Goal: Information Seeking & Learning: Learn about a topic

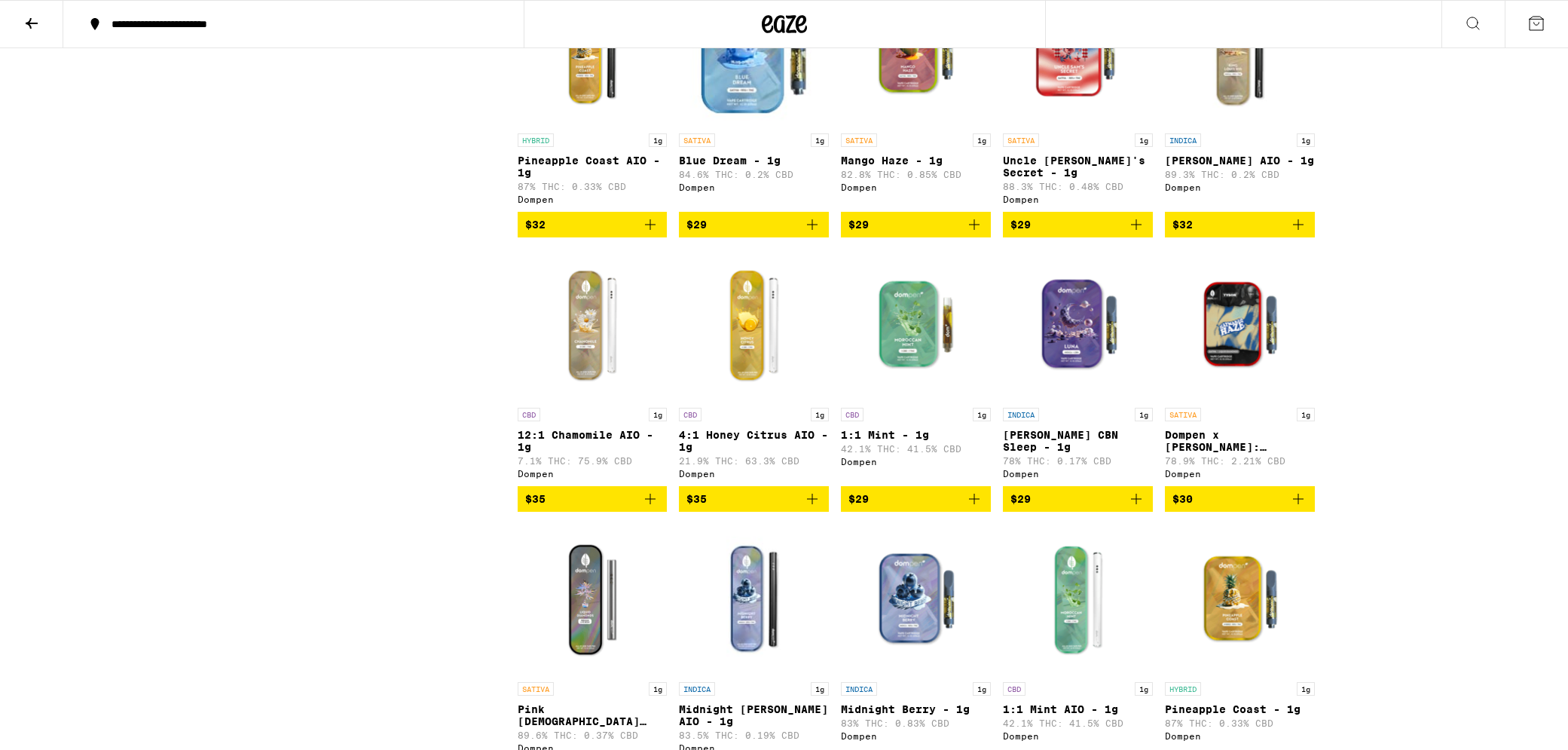
click at [1071, 372] on img "Open page for Luna CBN Sleep - 1g from Dompen" at bounding box center [1077, 325] width 150 height 150
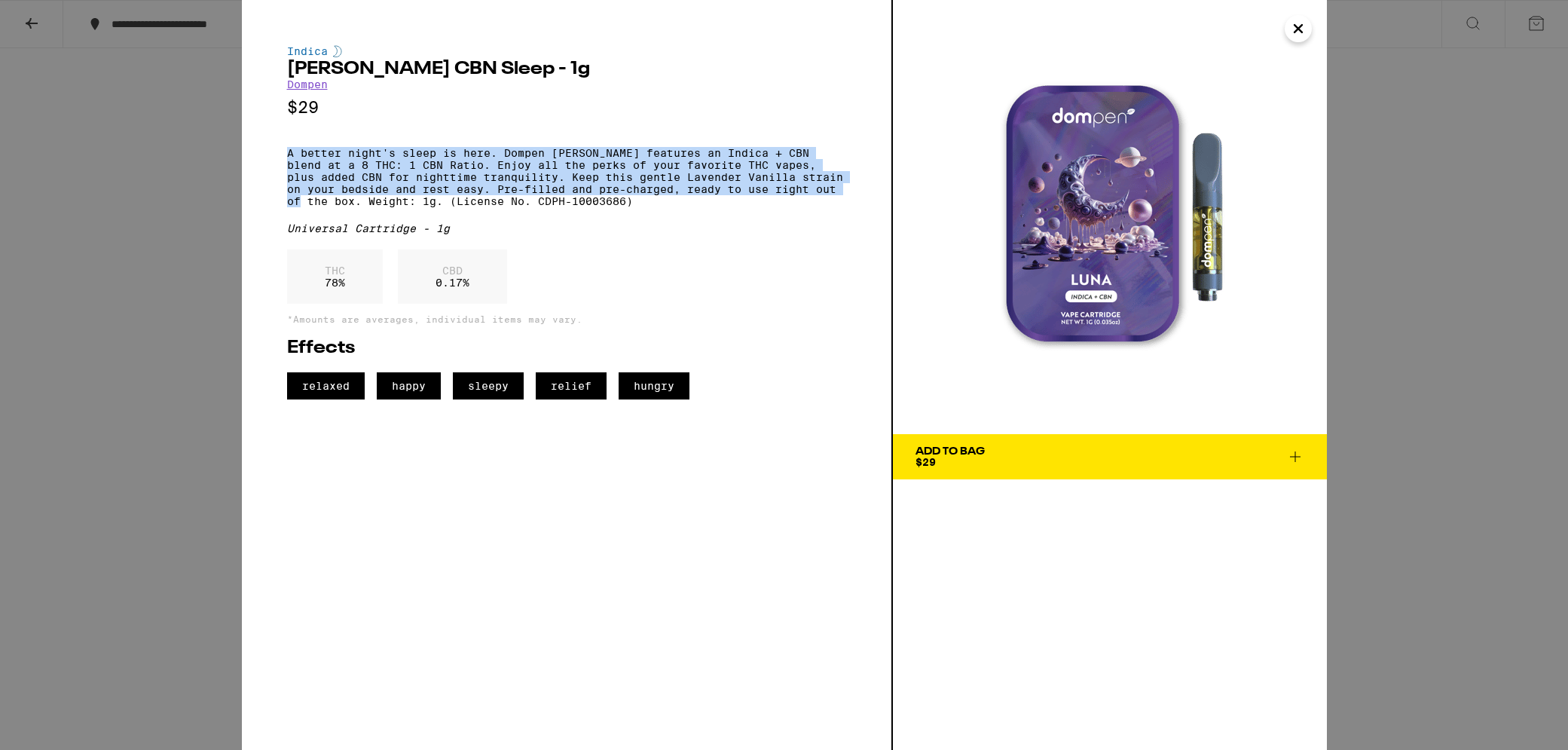
drag, startPoint x: 306, startPoint y: 155, endPoint x: 313, endPoint y: 218, distance: 63.4
click at [313, 218] on div "Indica [PERSON_NAME] CBN Sleep - 1g Dompen $29 A better night's sleep is here. …" at bounding box center [566, 222] width 559 height 354
copy p "A better night's sleep is here. Dompen [PERSON_NAME] features an Indica + CBN b…"
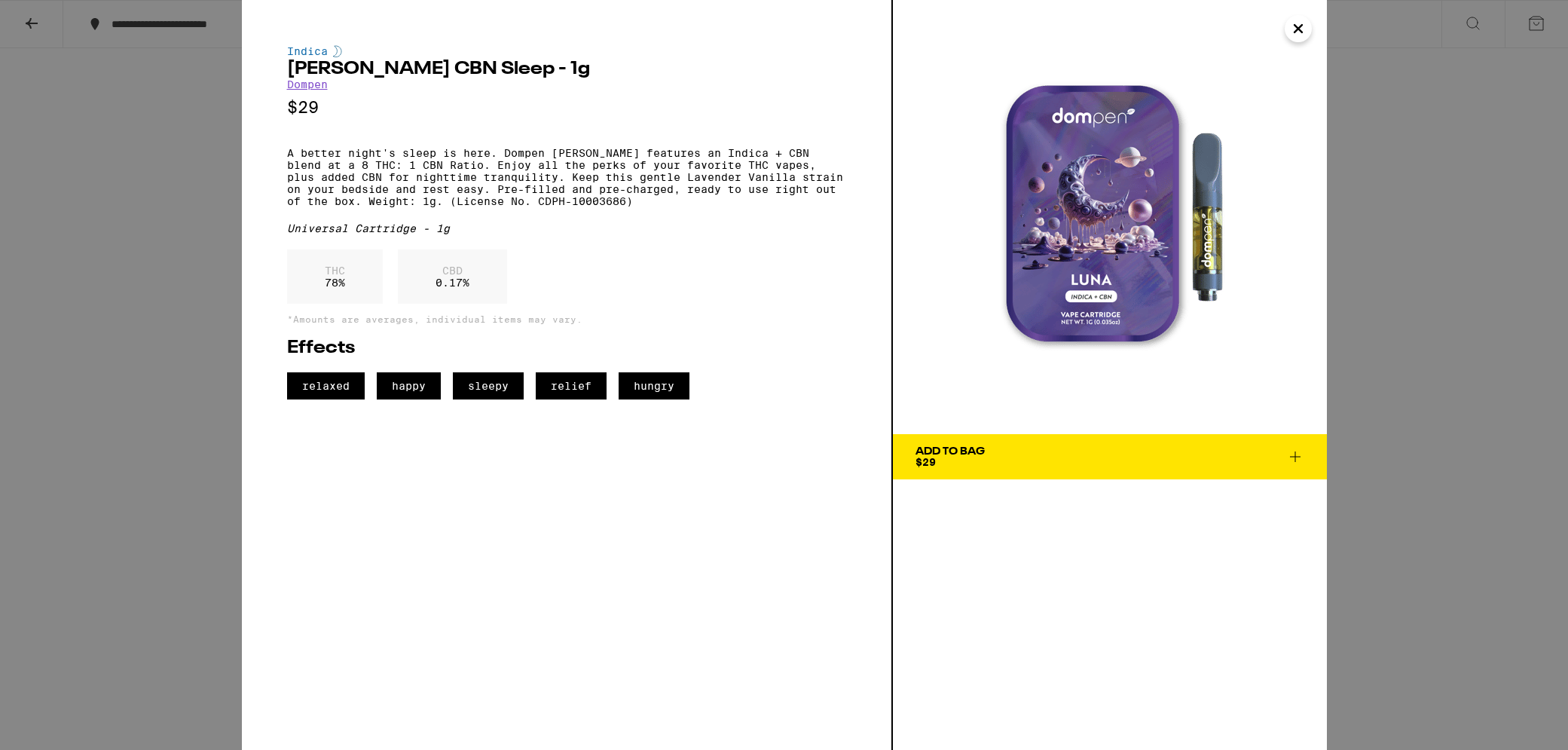
click at [451, 207] on p "A better night's sleep is here. Dompen [PERSON_NAME] features an Indica + CBN b…" at bounding box center [566, 178] width 559 height 60
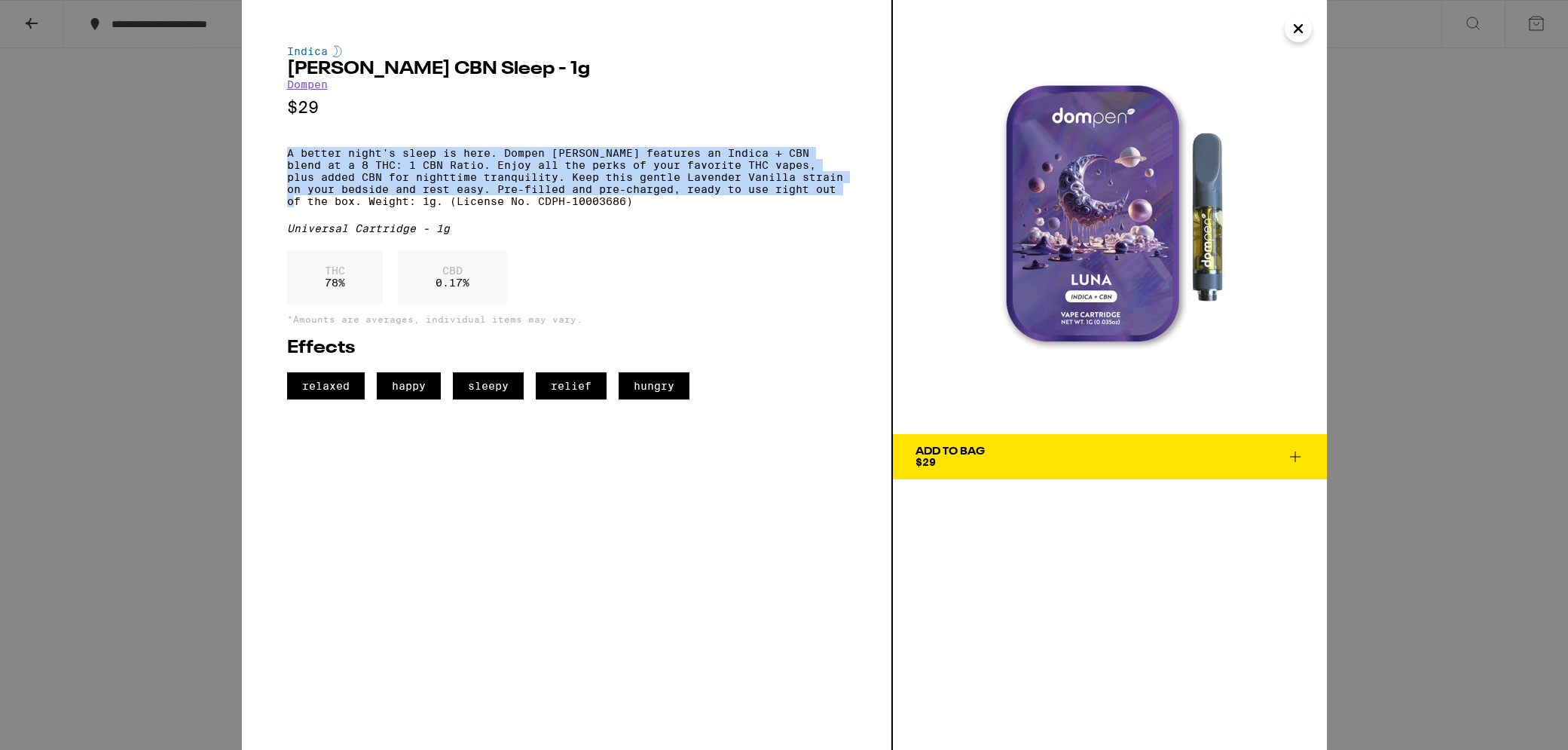
drag, startPoint x: 288, startPoint y: 160, endPoint x: 308, endPoint y: 215, distance: 58.5
click at [308, 207] on p "A better night's sleep is here. Dompen [PERSON_NAME] features an Indica + CBN b…" at bounding box center [566, 178] width 559 height 60
drag, startPoint x: 316, startPoint y: 216, endPoint x: 270, endPoint y: 157, distance: 74.8
click at [271, 158] on div "Indica [PERSON_NAME] CBN Sleep - 1g Dompen $29 A better night's sleep is here. …" at bounding box center [568, 375] width 651 height 750
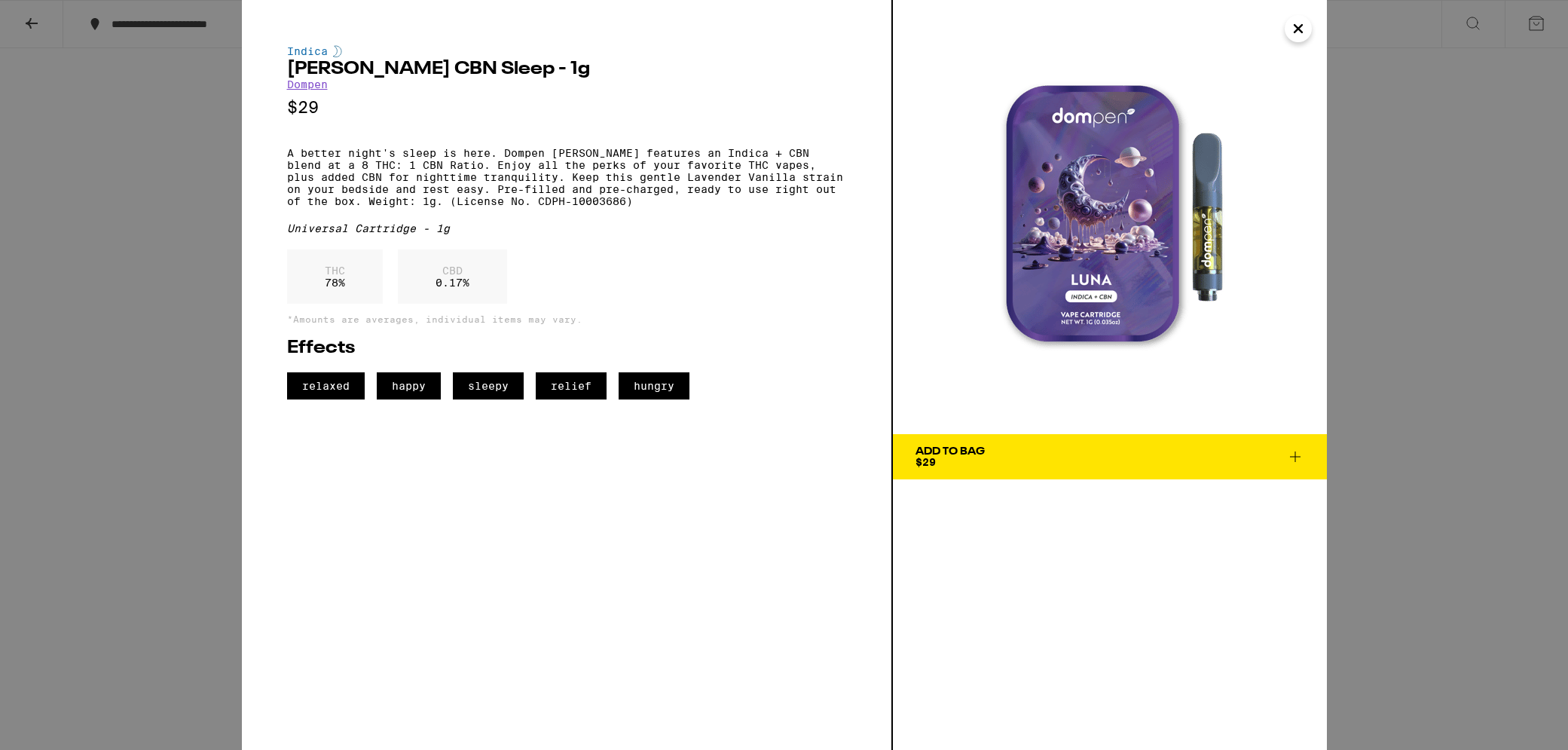
click at [253, 130] on div "Indica [PERSON_NAME] CBN Sleep - 1g Dompen $29 A better night's sleep is here. …" at bounding box center [568, 375] width 651 height 750
click at [220, 128] on div "Indica [PERSON_NAME] CBN Sleep - 1g Dompen $29 A better night's sleep is here. …" at bounding box center [784, 375] width 1568 height 750
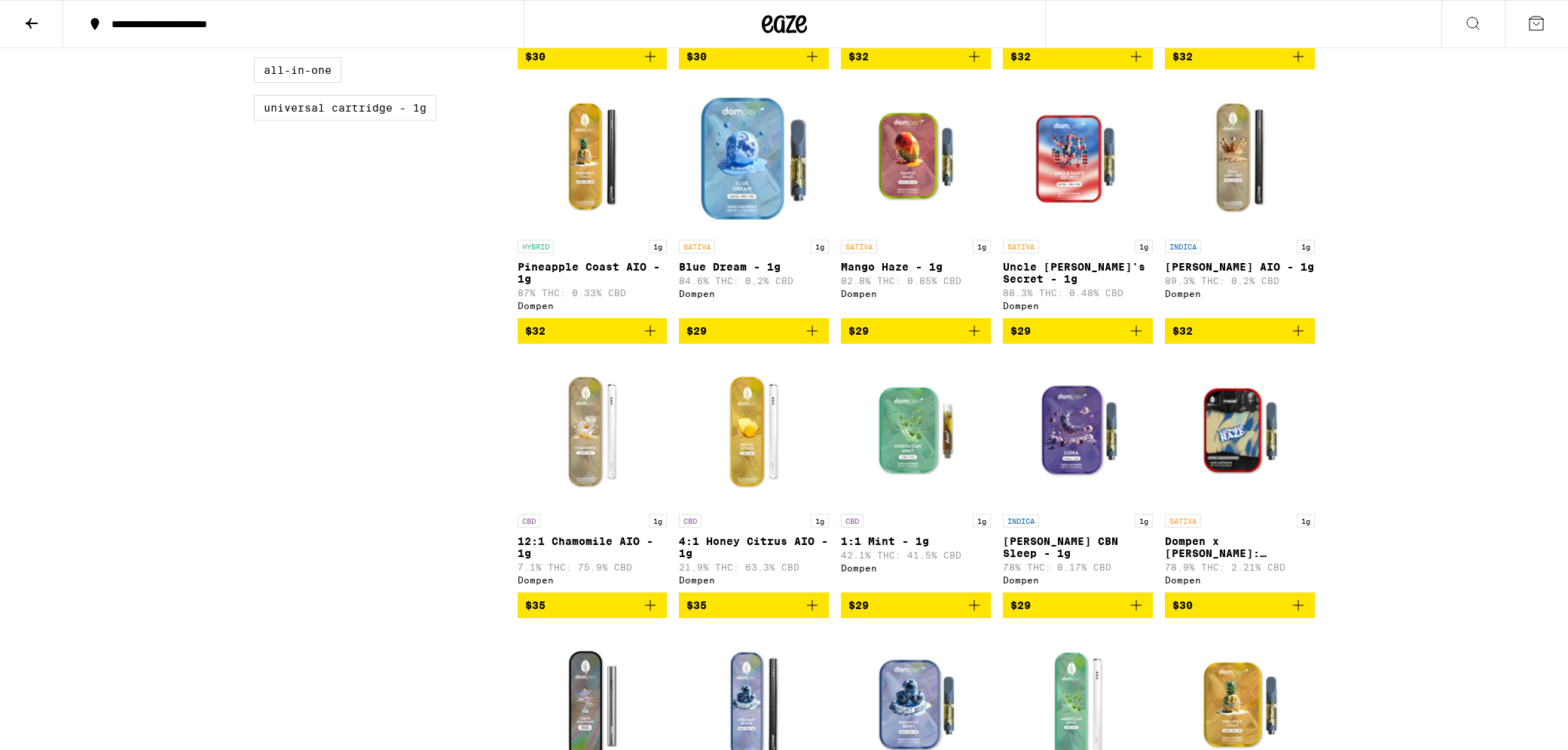
scroll to position [665, 0]
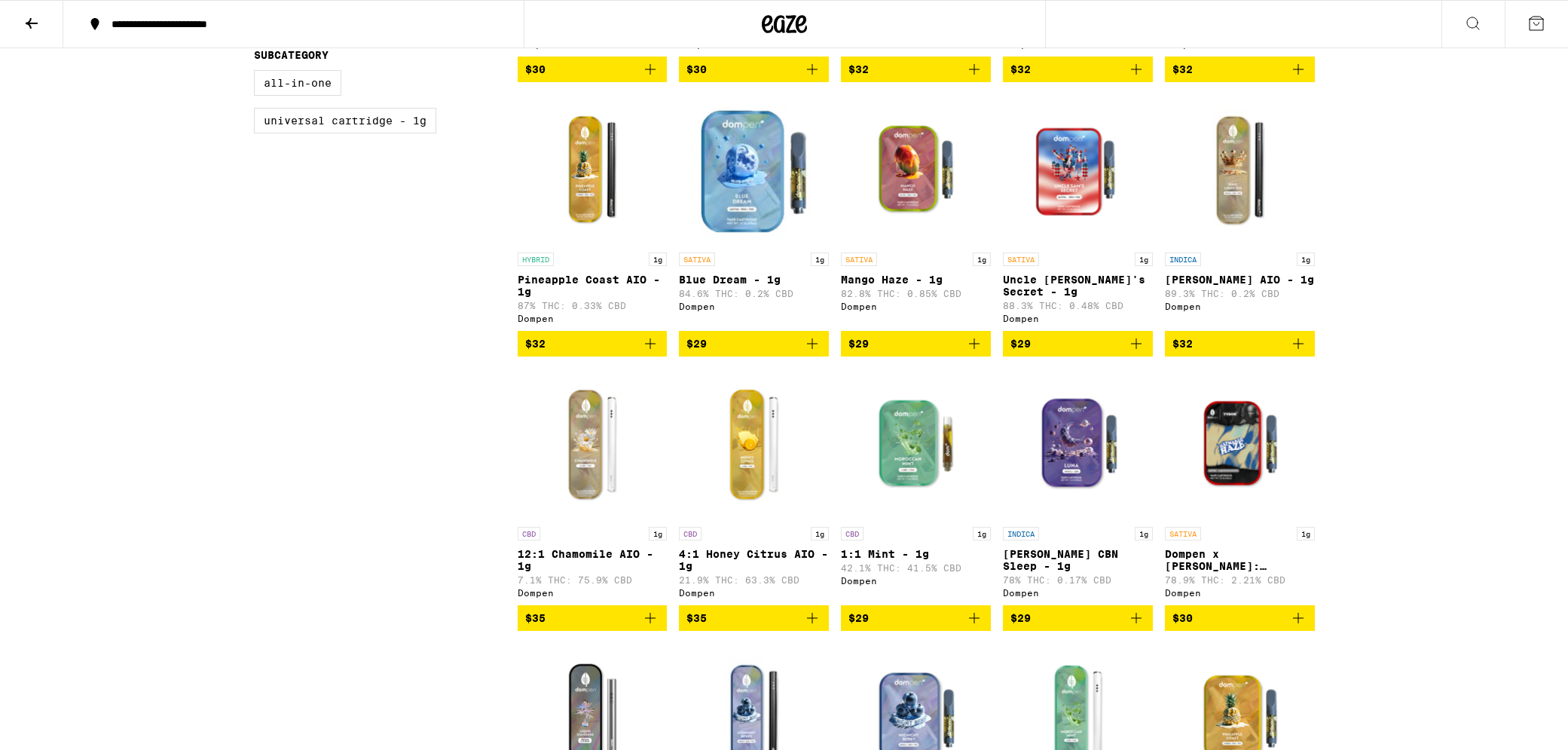
click at [710, 199] on img "Open page for Blue Dream - 1g from Dompen" at bounding box center [754, 169] width 150 height 150
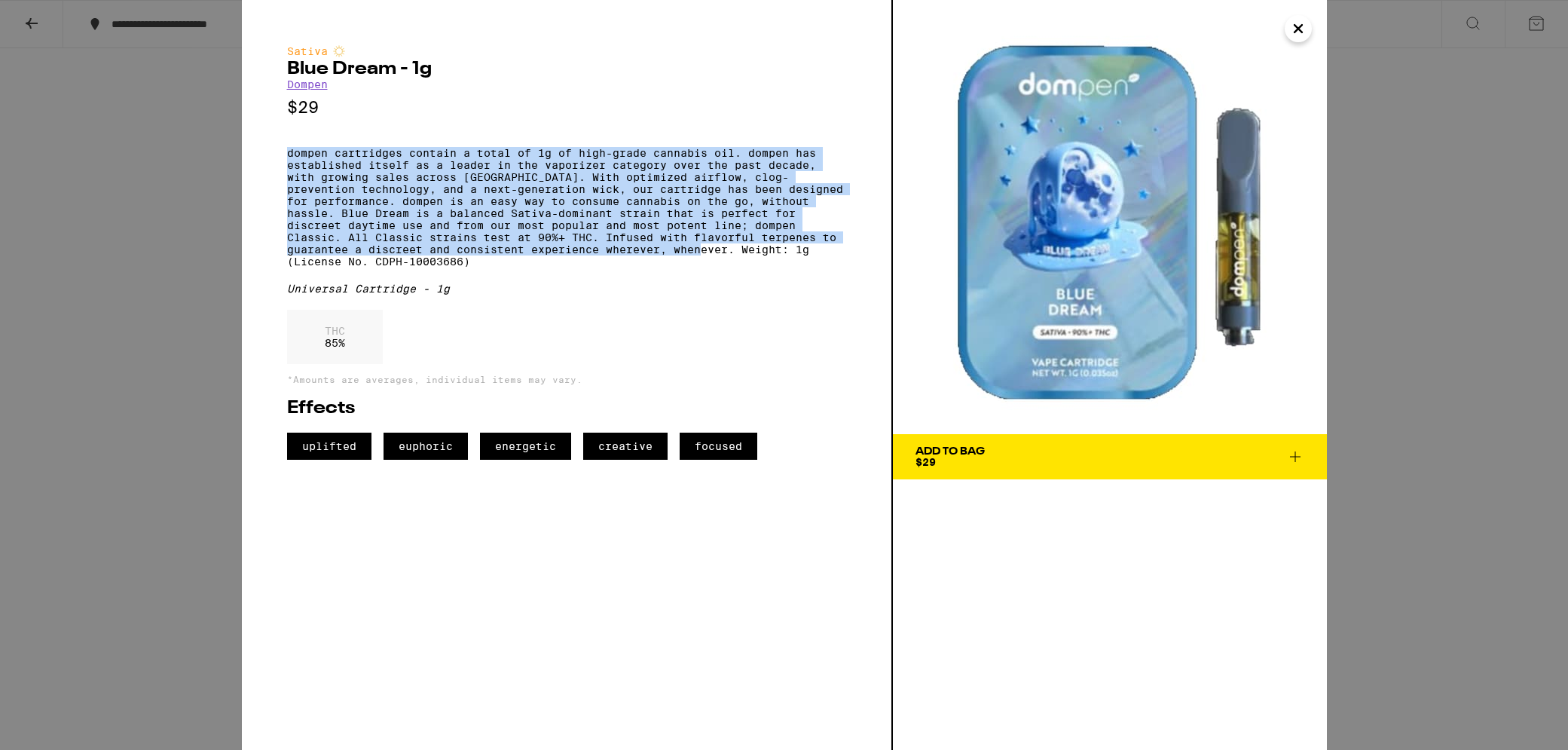
drag, startPoint x: 285, startPoint y: 154, endPoint x: 650, endPoint y: 271, distance: 383.3
click at [650, 271] on div "Sativa Blue Dream - 1g Dompen $29 dompen cartridges contain a total of 1g of hi…" at bounding box center [568, 375] width 651 height 750
click at [650, 268] on p "dompen cartridges contain a total of 1g of high-grade cannabis oil. dompen has …" at bounding box center [566, 207] width 559 height 120
drag, startPoint x: 651, startPoint y: 271, endPoint x: 250, endPoint y: 143, distance: 420.9
click at [250, 143] on div "Sativa Blue Dream - 1g Dompen $29 dompen cartridges contain a total of 1g of hi…" at bounding box center [568, 375] width 651 height 750
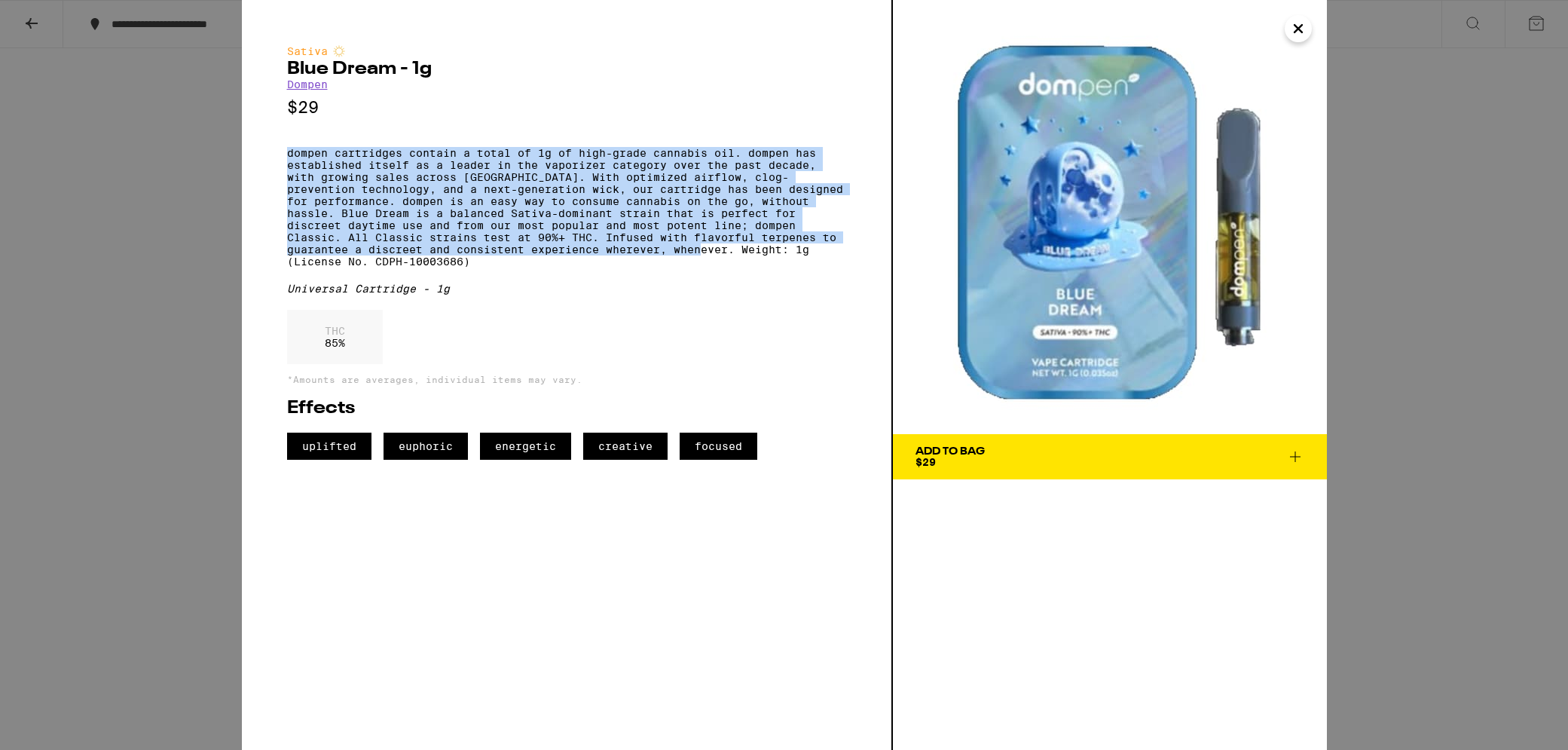
drag, startPoint x: 366, startPoint y: 185, endPoint x: 312, endPoint y: 172, distance: 55.5
click at [351, 181] on p "dompen cartridges contain a total of 1g of high-grade cannabis oil. dompen has …" at bounding box center [566, 207] width 559 height 120
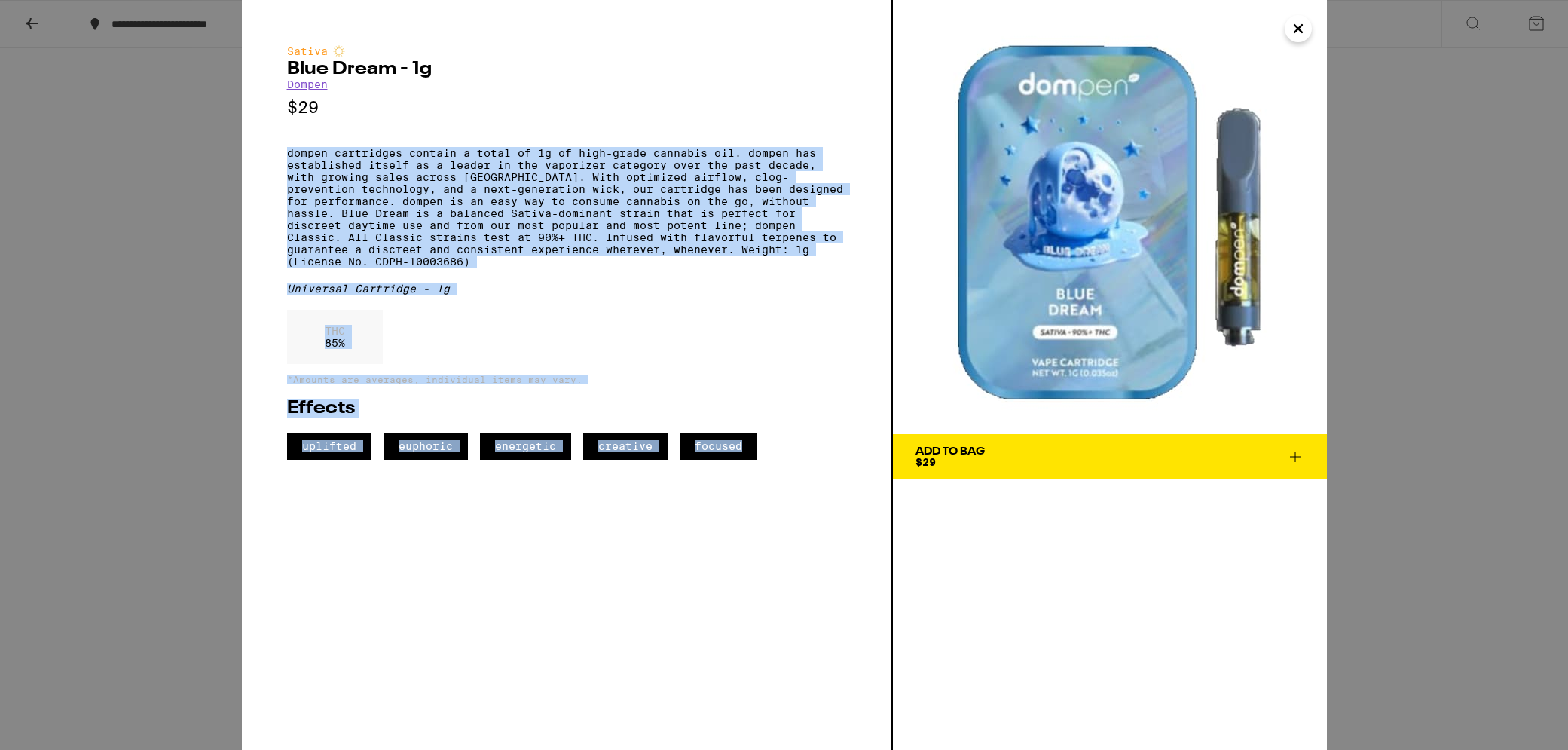
drag, startPoint x: 283, startPoint y: 150, endPoint x: 724, endPoint y: 506, distance: 566.8
click at [725, 507] on div "Sativa Blue Dream - 1g Dompen $29 dompen cartridges contain a total of 1g of hi…" at bounding box center [568, 375] width 651 height 750
copy div "dompen cartridges contain a total of 1g of high-grade cannabis oil. dompen has …"
click at [1295, 26] on icon "Close" at bounding box center [1299, 29] width 8 height 8
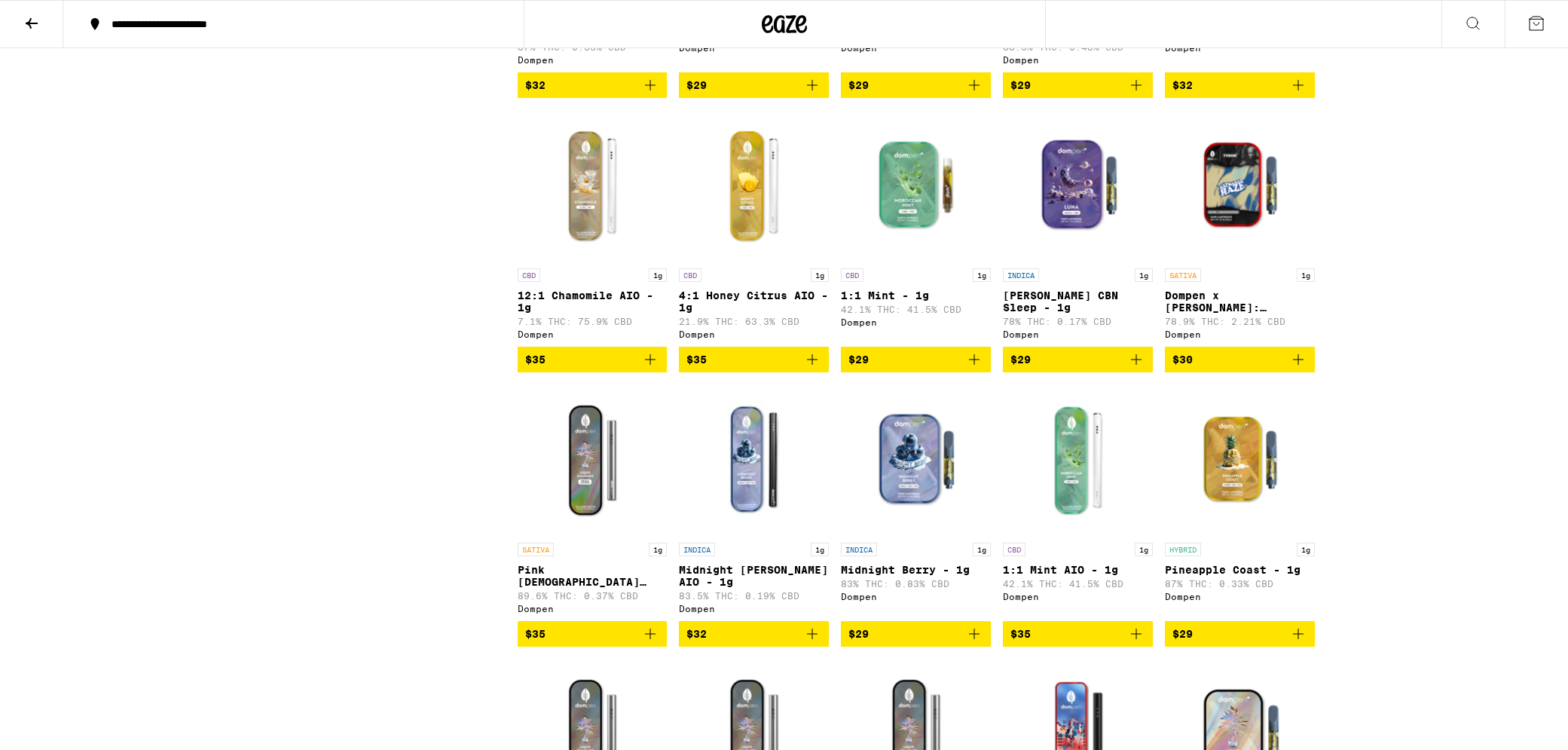
scroll to position [926, 0]
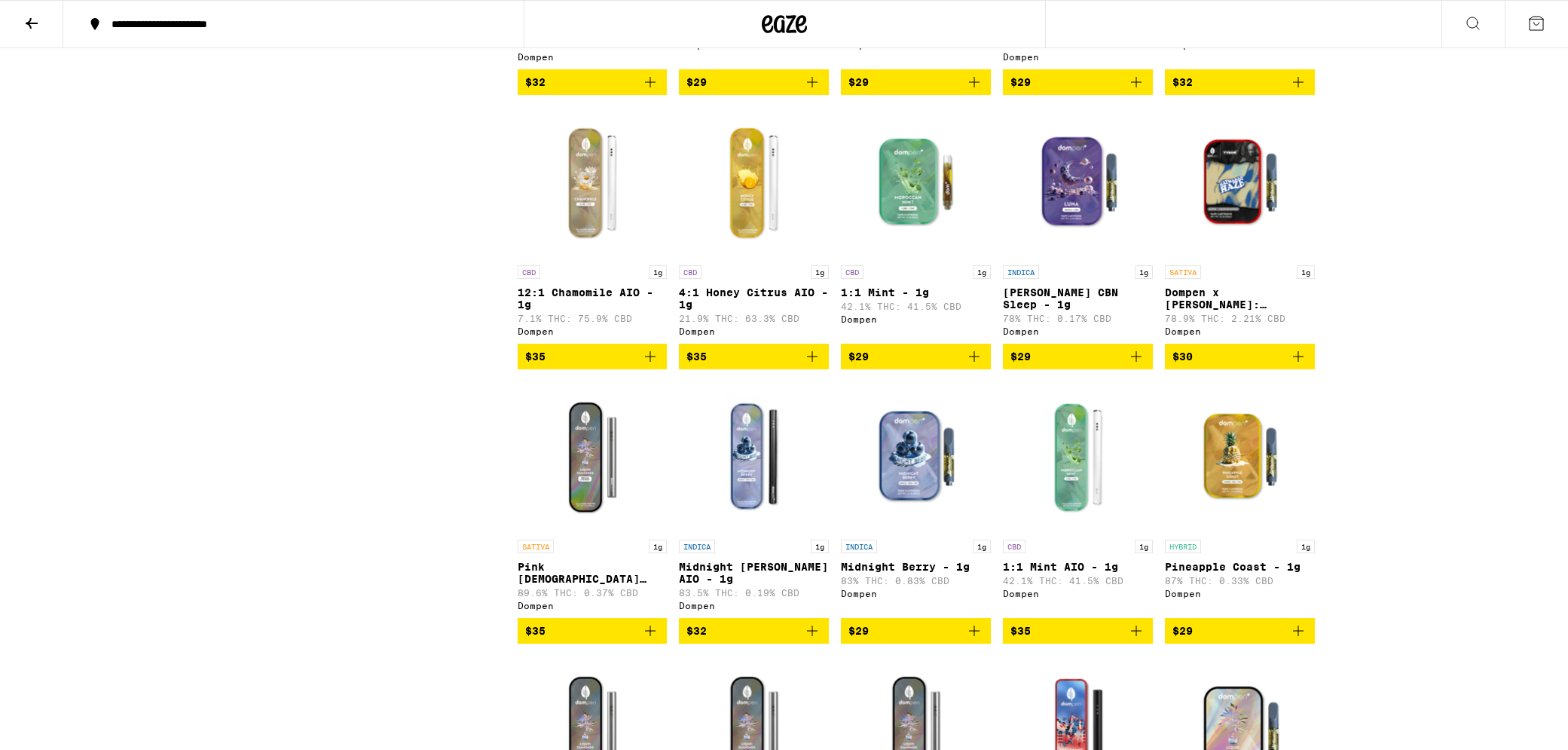
click at [938, 489] on img "Open page for Midnight Berry - 1g from Dompen" at bounding box center [916, 457] width 150 height 150
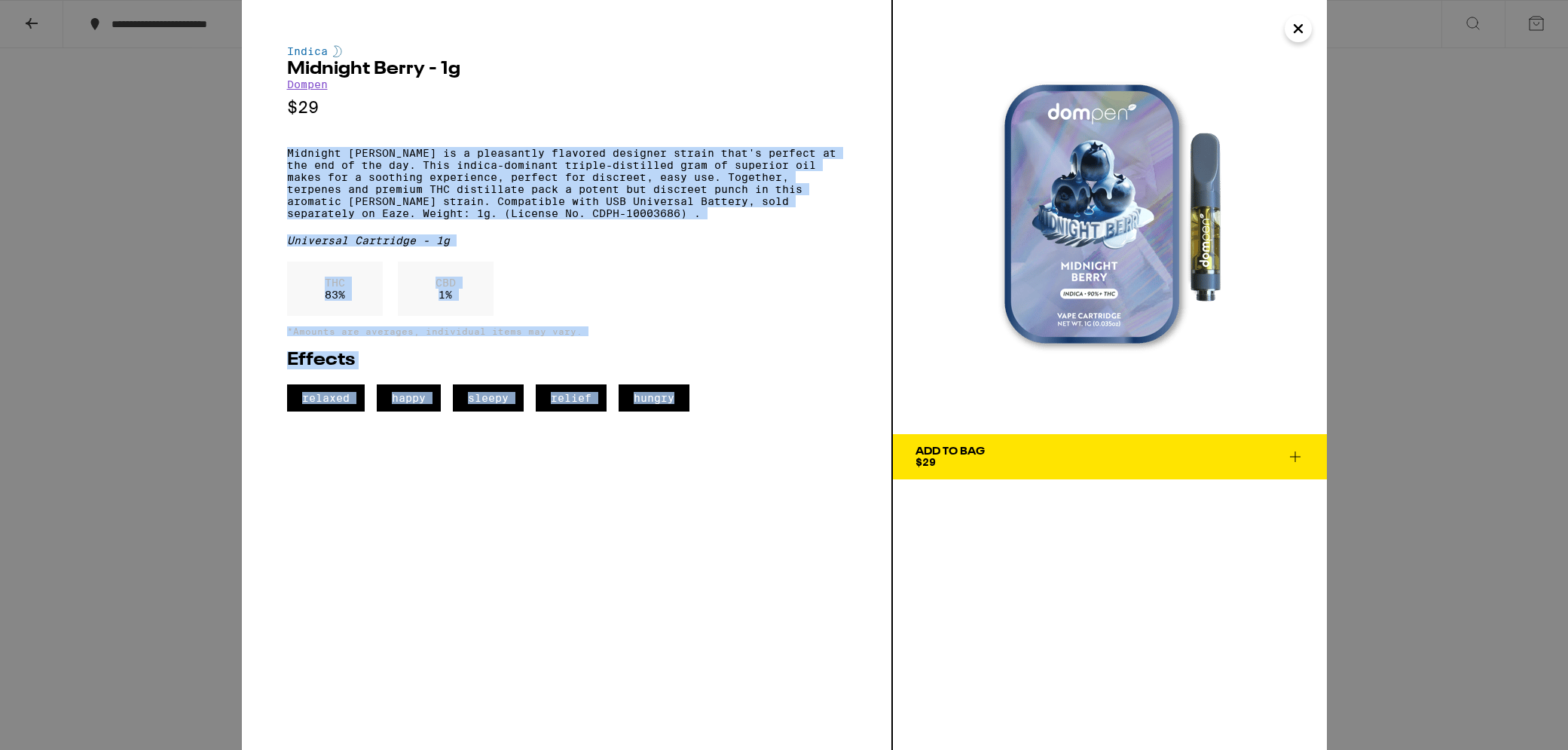
drag, startPoint x: 286, startPoint y: 153, endPoint x: 699, endPoint y: 444, distance: 505.2
click at [699, 444] on div "Indica Midnight [PERSON_NAME] - 1g Dompen $29 Midnight [PERSON_NAME] is a pleas…" at bounding box center [568, 375] width 651 height 750
click at [1303, 31] on icon "Close" at bounding box center [1298, 28] width 18 height 22
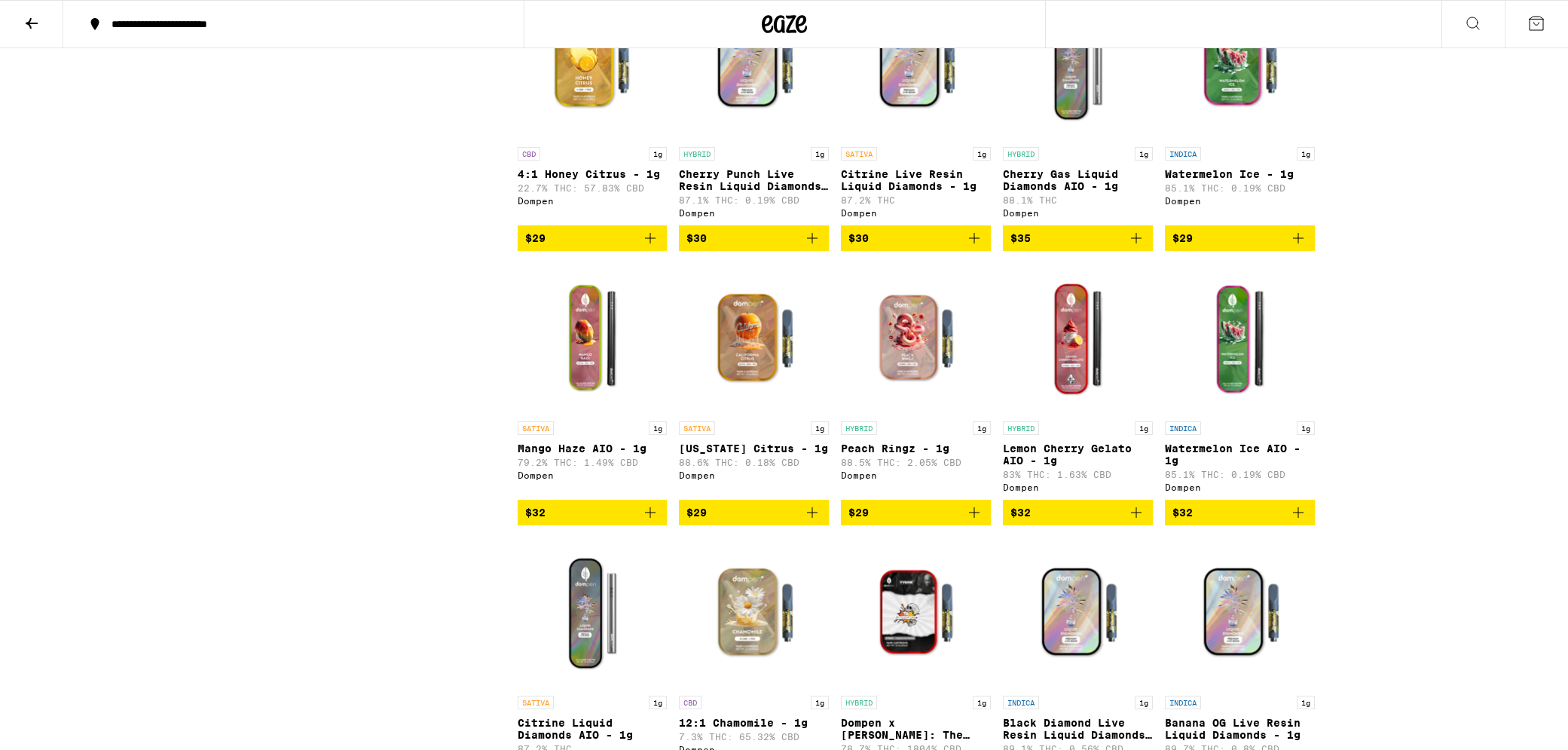
scroll to position [1884, 0]
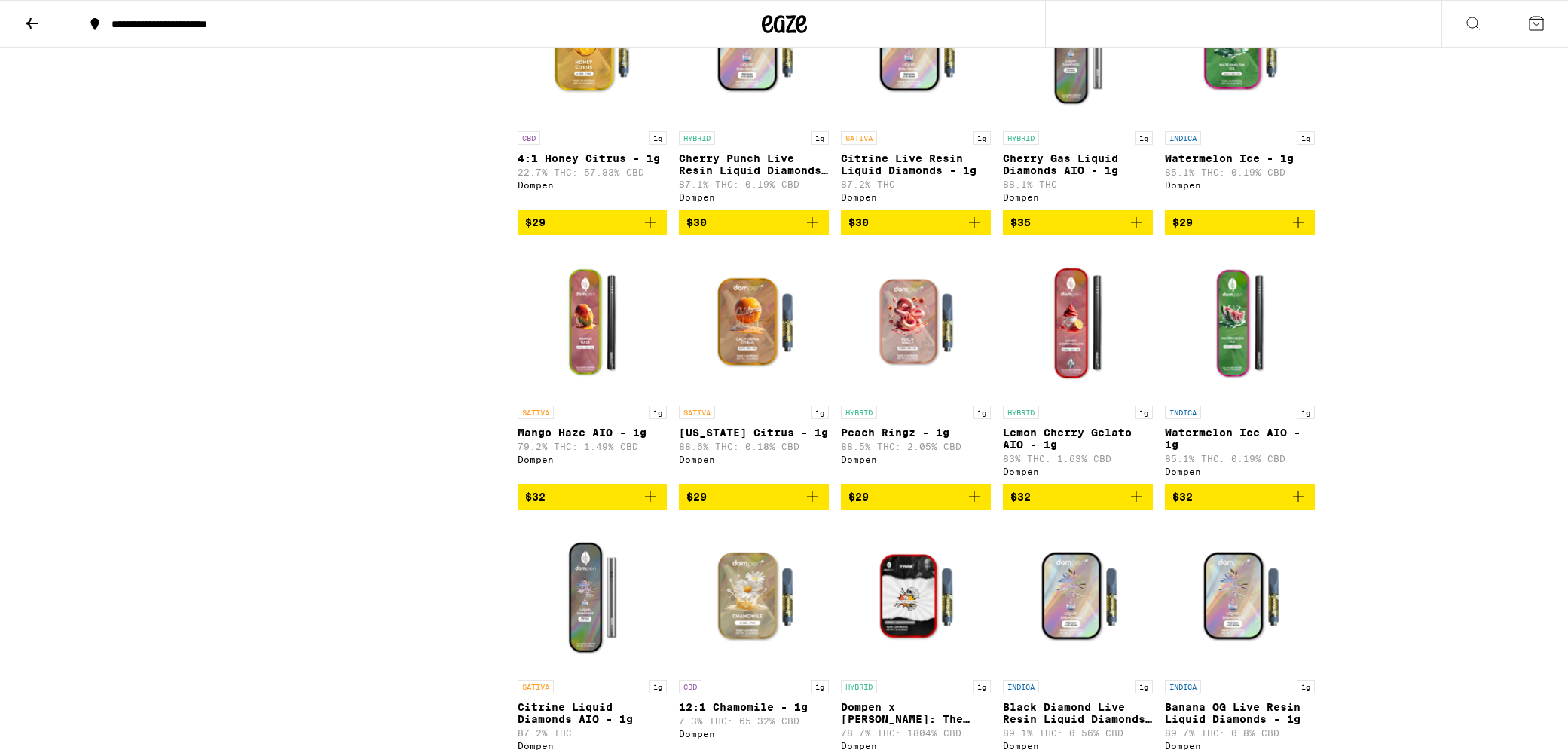
click at [911, 378] on img "Open page for Peach Ringz - 1g from Dompen" at bounding box center [916, 323] width 150 height 150
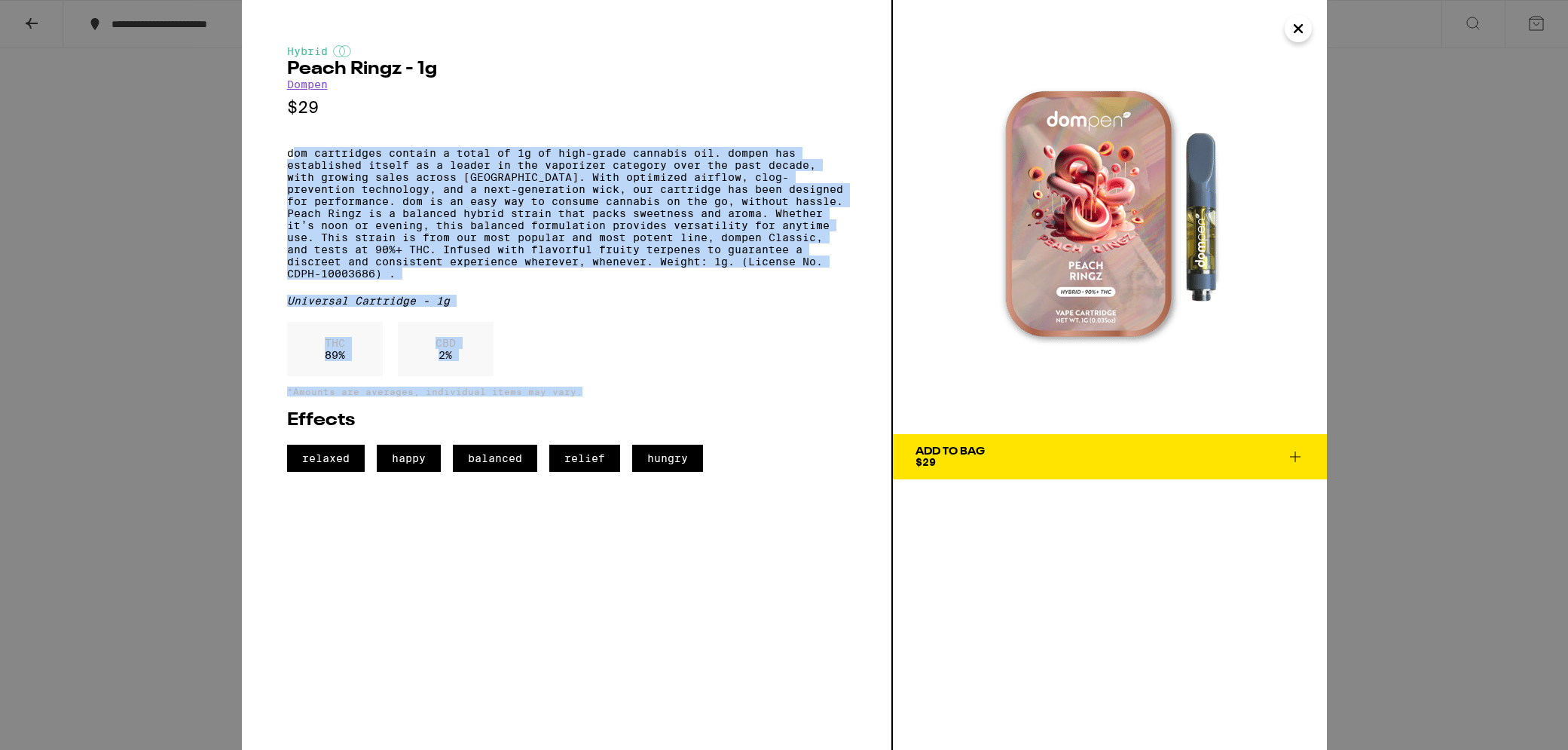
drag, startPoint x: 291, startPoint y: 161, endPoint x: 591, endPoint y: 404, distance: 386.1
click at [593, 427] on div "Hybrid Peach Ringz - 1g Dompen $29 dom cartridges contain a total of 1g of high…" at bounding box center [566, 258] width 559 height 427
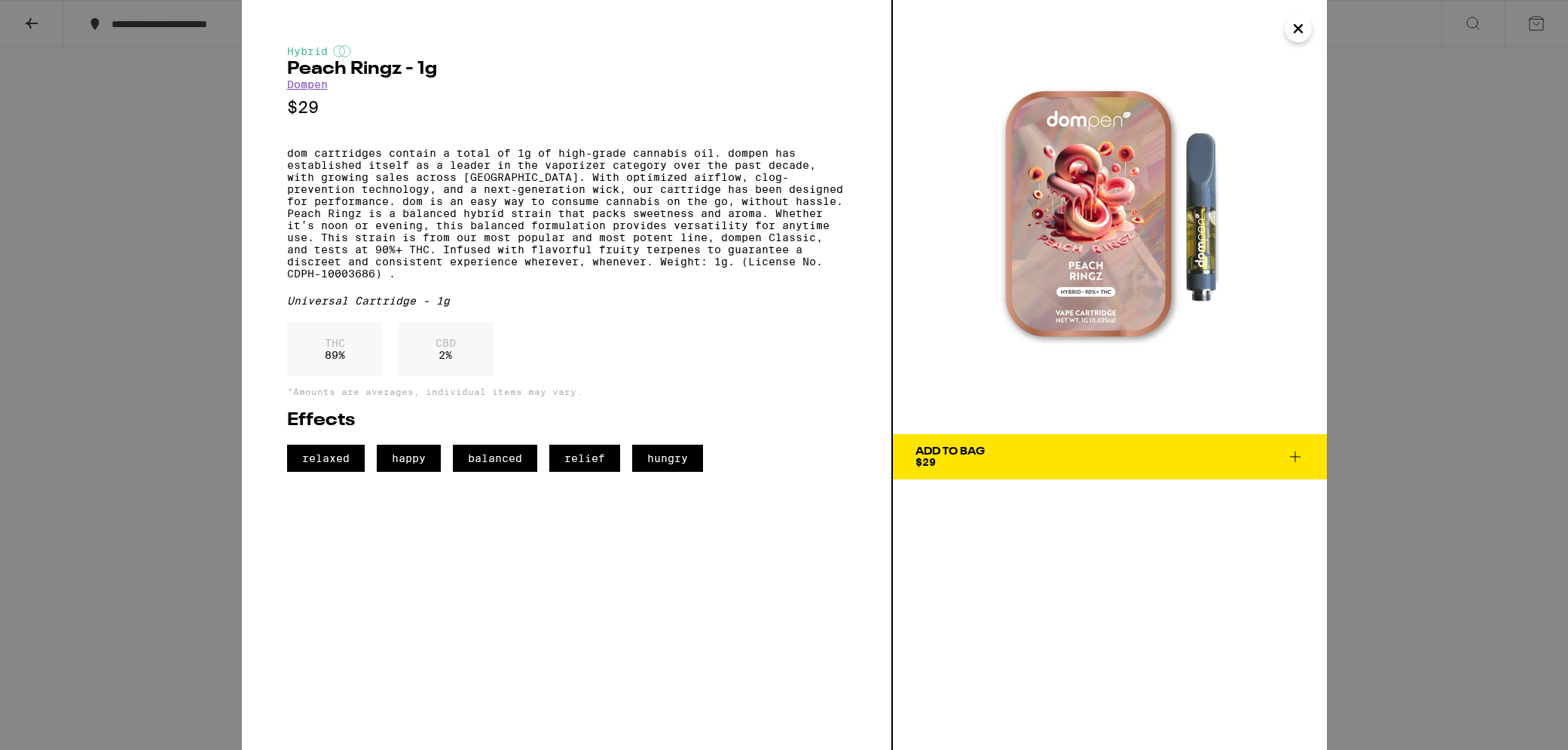
drag, startPoint x: 591, startPoint y: 404, endPoint x: 500, endPoint y: 383, distance: 93.4
click at [584, 384] on div "THC 89 % CBD 2 %" at bounding box center [566, 353] width 559 height 62
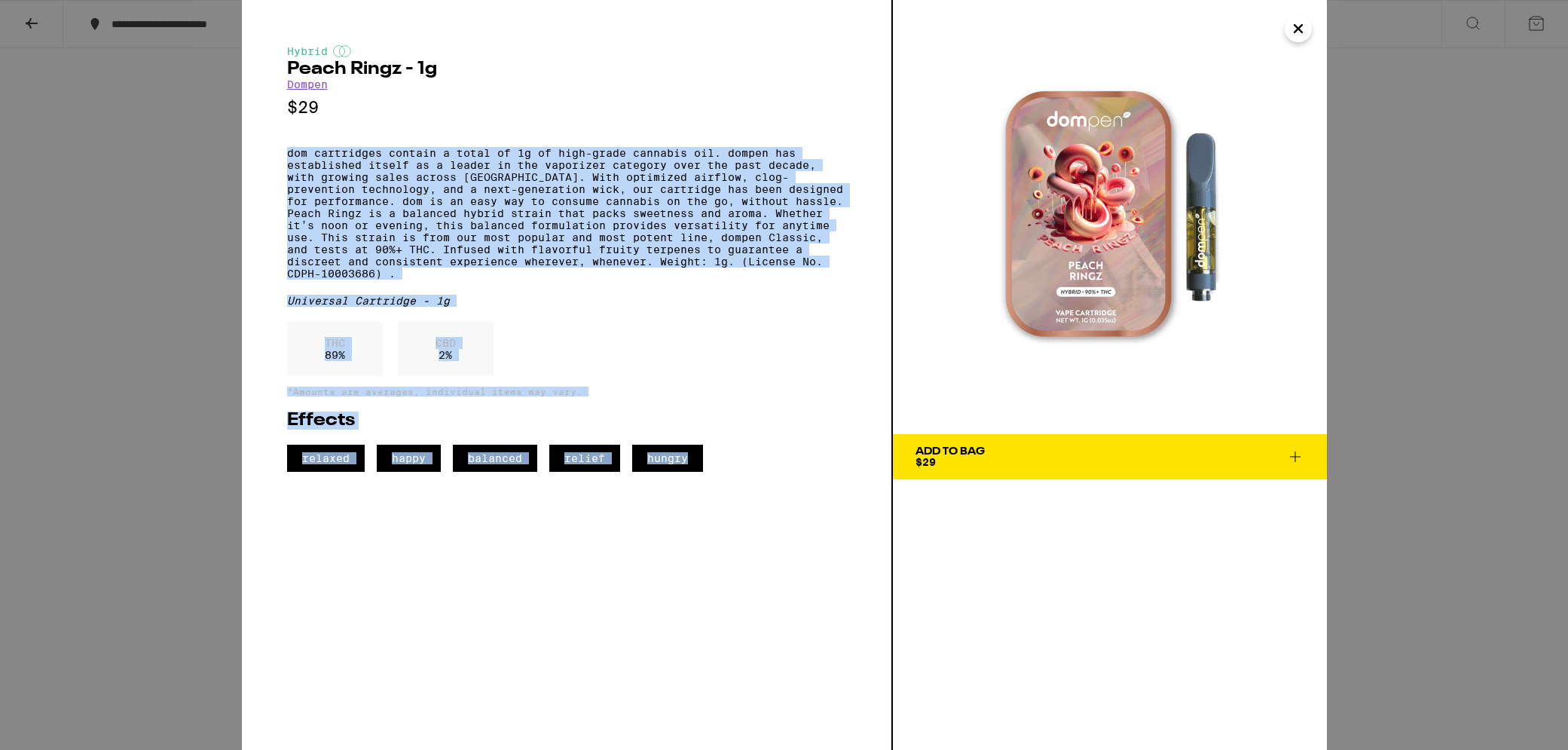
drag, startPoint x: 281, startPoint y: 151, endPoint x: 734, endPoint y: 527, distance: 588.7
click at [735, 528] on div "Hybrid Peach Ringz - 1g Dompen $29 dom cartridges contain a total of 1g of high…" at bounding box center [568, 375] width 651 height 750
copy div "dom cartridges contain a total of 1g of high-grade cannabis oil. dompen has est…"
